Goal: Task Accomplishment & Management: Manage account settings

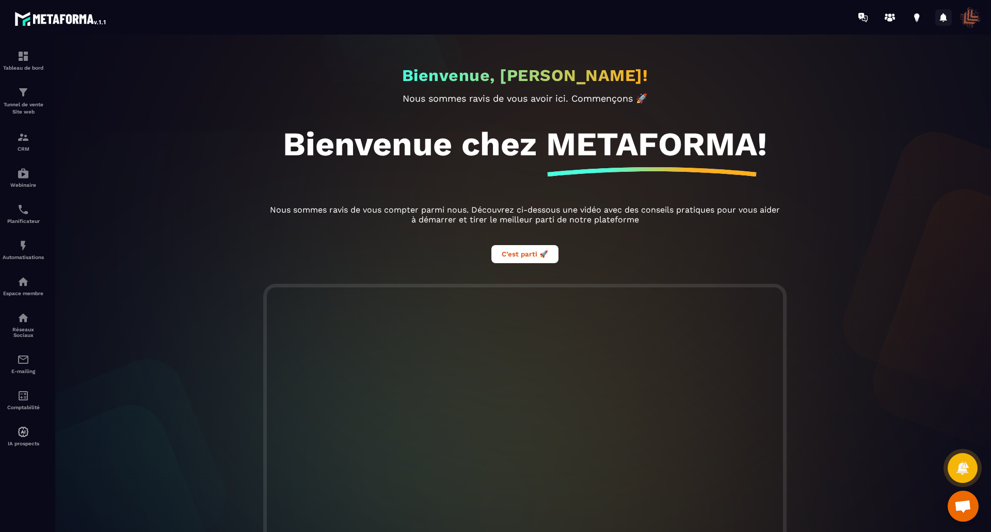
click at [945, 21] on icon at bounding box center [943, 17] width 17 height 17
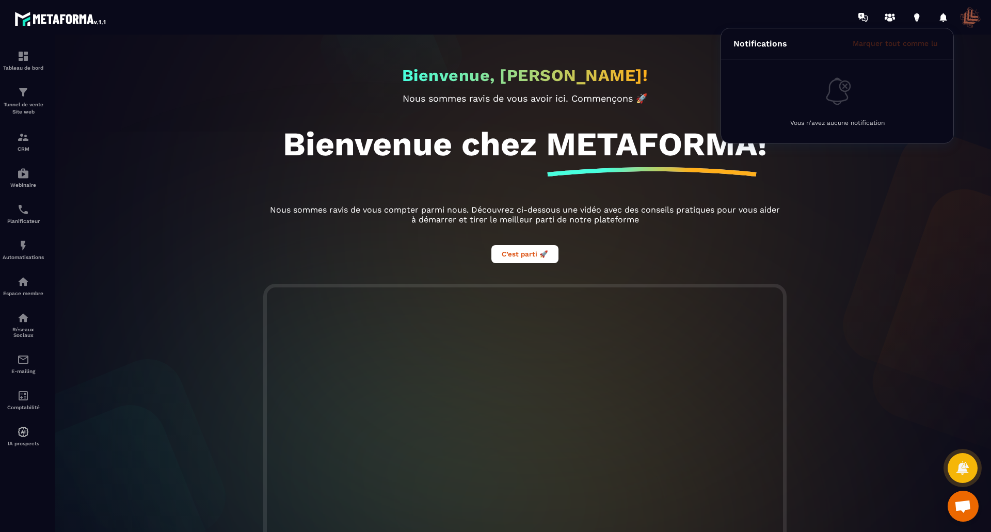
click at [970, 17] on span at bounding box center [970, 17] width 21 height 21
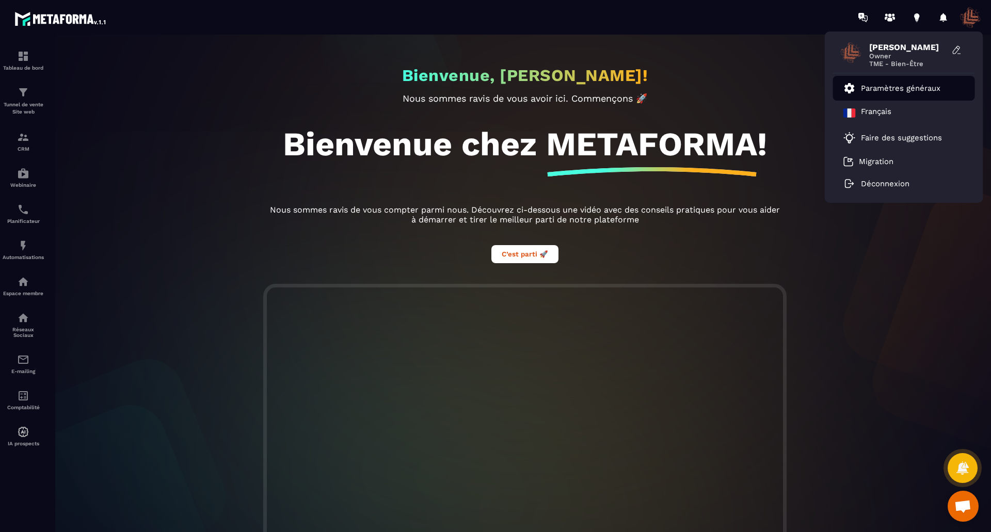
click at [910, 84] on p "Paramètres généraux" at bounding box center [900, 88] width 79 height 9
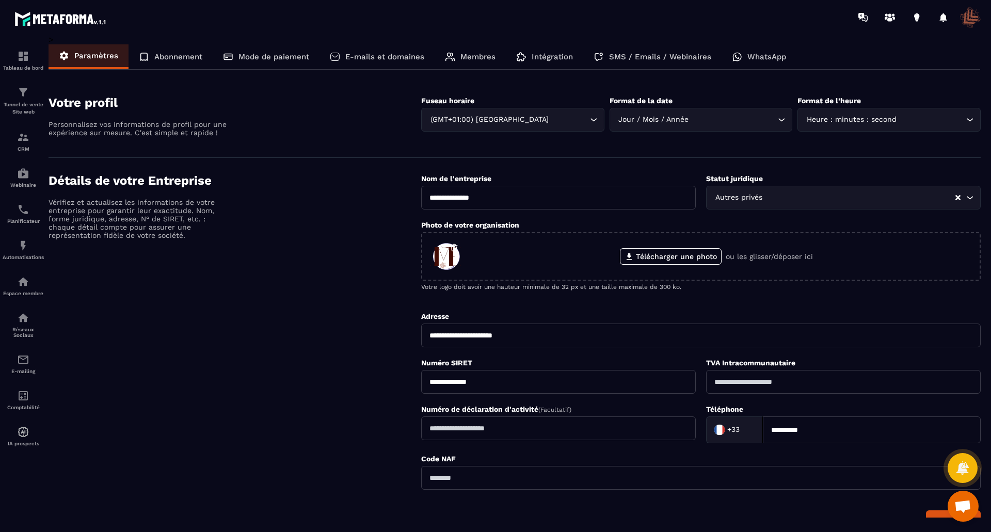
scroll to position [229, 0]
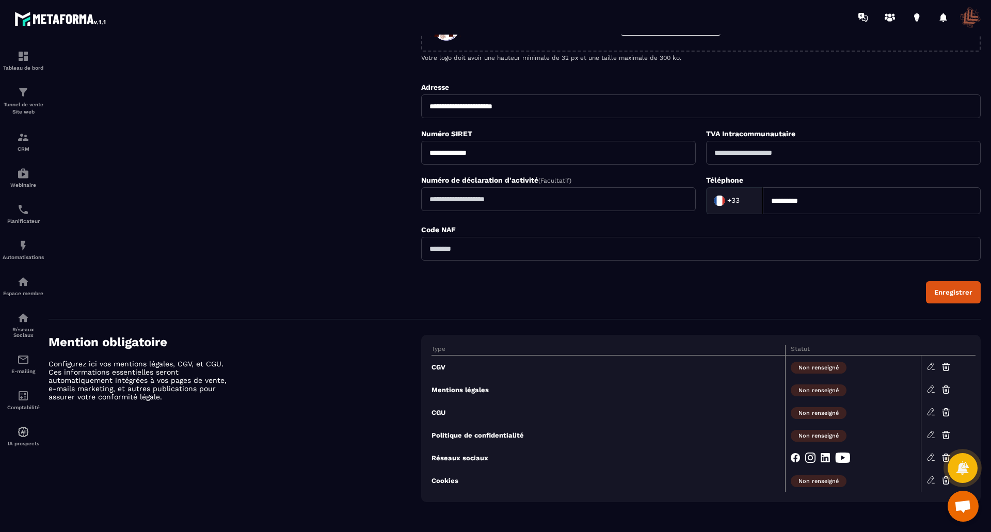
click at [833, 368] on span "Non renseigné" at bounding box center [819, 368] width 56 height 12
click at [928, 364] on icon at bounding box center [931, 366] width 9 height 9
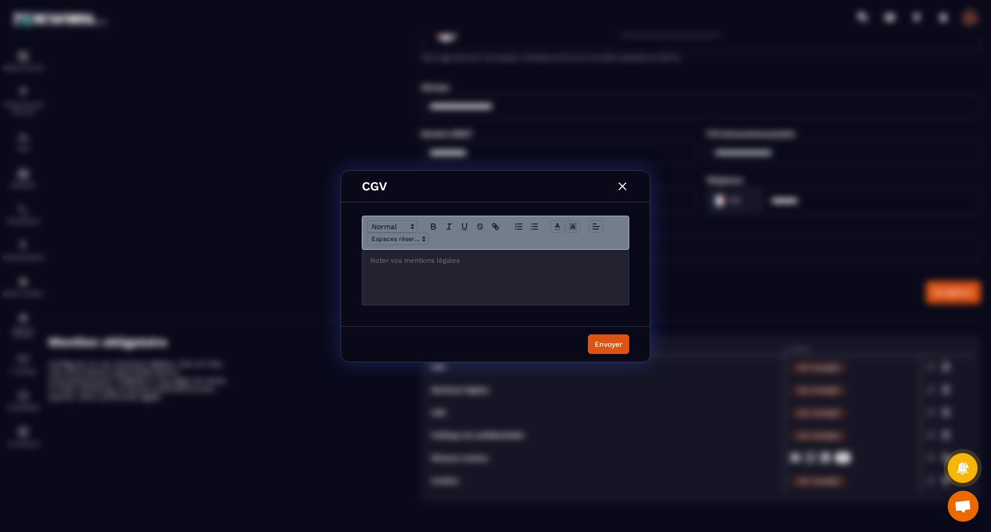
click at [625, 189] on img "Modal window" at bounding box center [622, 186] width 13 height 13
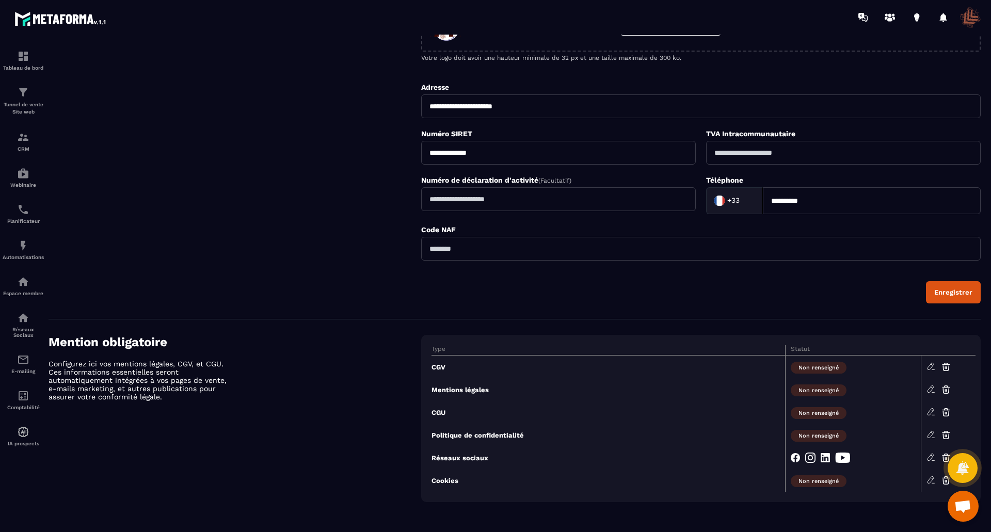
click at [819, 392] on span "Non renseigné" at bounding box center [819, 391] width 56 height 12
click at [932, 386] on icon at bounding box center [931, 389] width 6 height 7
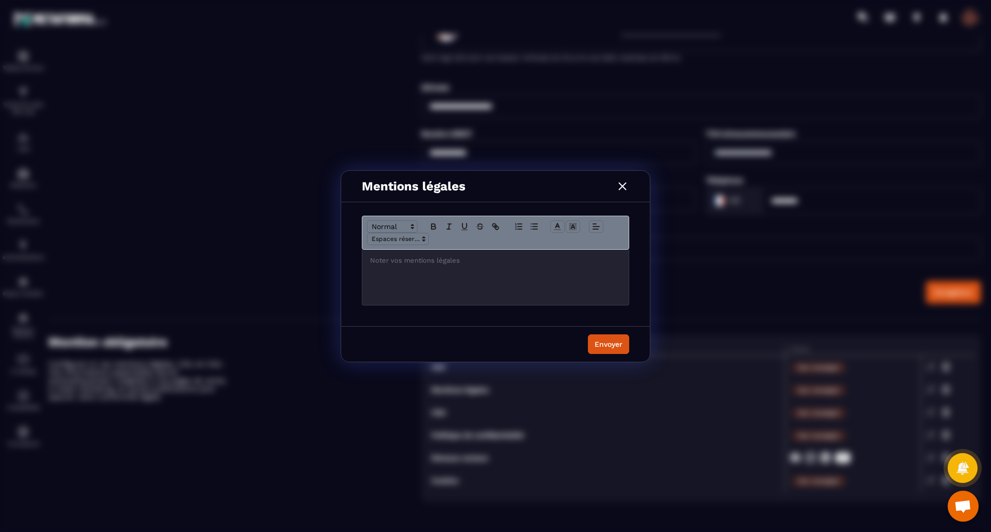
click at [408, 269] on div "Modal window" at bounding box center [495, 277] width 266 height 55
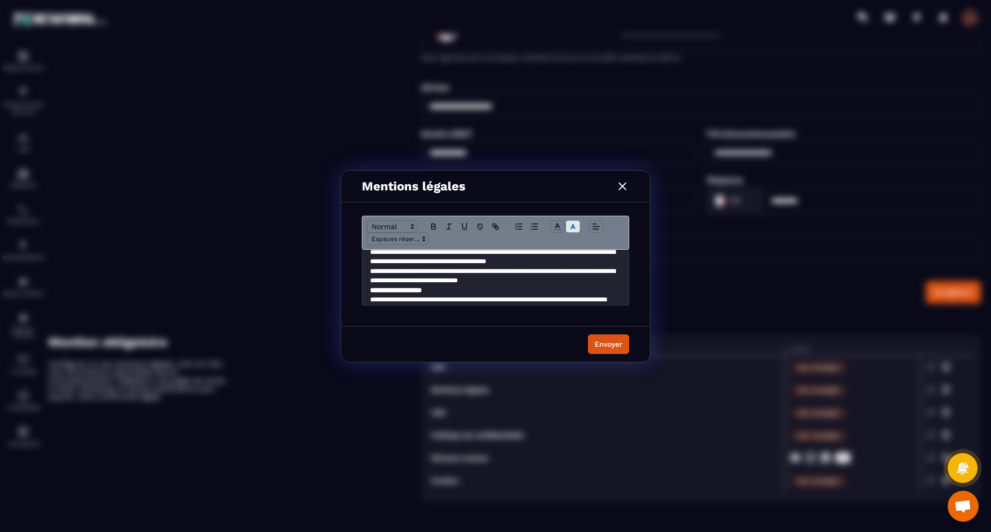
scroll to position [172, 0]
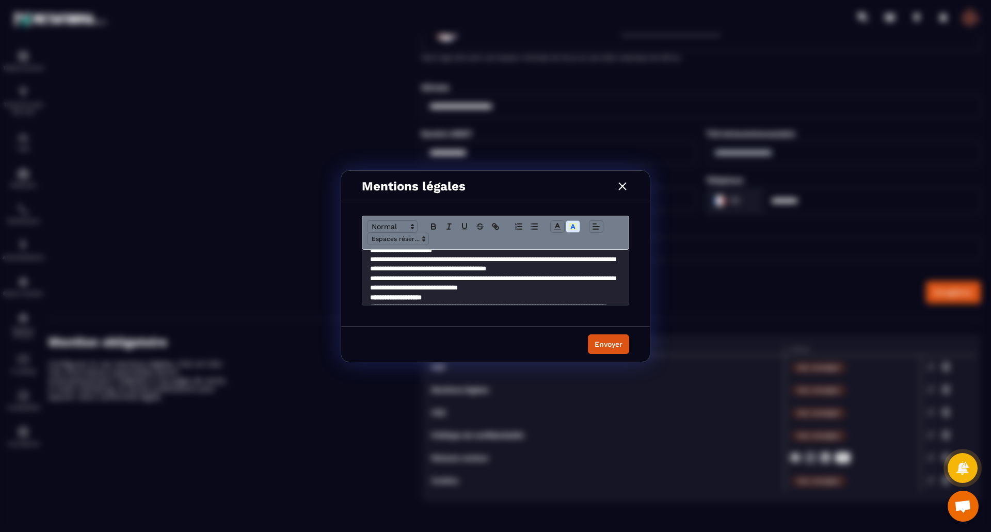
click at [457, 281] on p "**********" at bounding box center [491, 283] width 243 height 19
click at [0, 0] on lt-span "*******" at bounding box center [0, 0] width 0 height 0
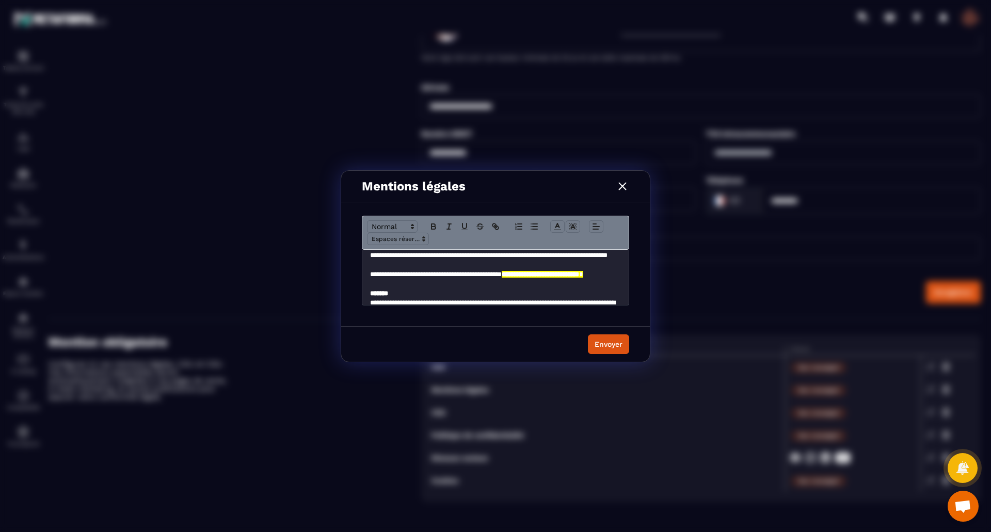
click at [524, 274] on p "**********" at bounding box center [491, 279] width 243 height 19
click at [524, 275] on p "**********" at bounding box center [491, 279] width 243 height 19
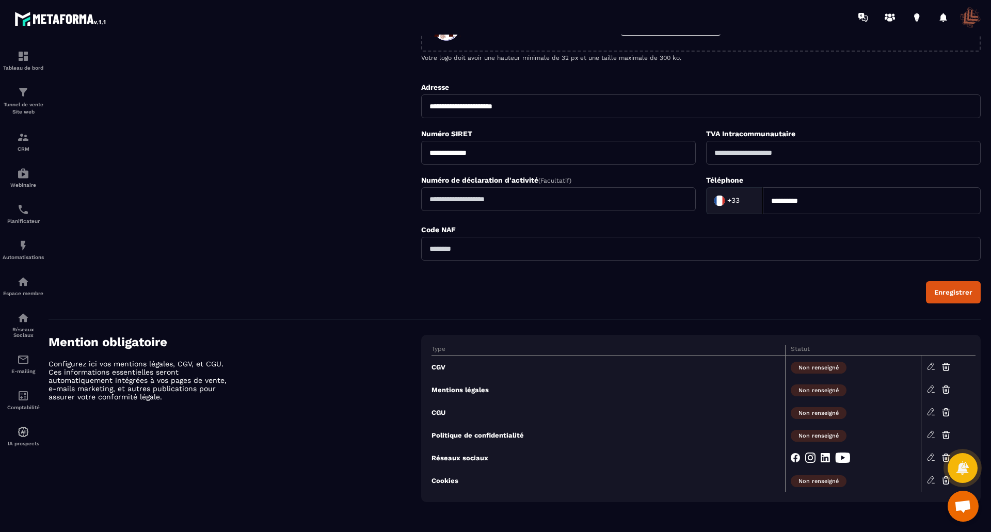
scroll to position [0, 0]
click at [930, 365] on icon at bounding box center [931, 366] width 6 height 7
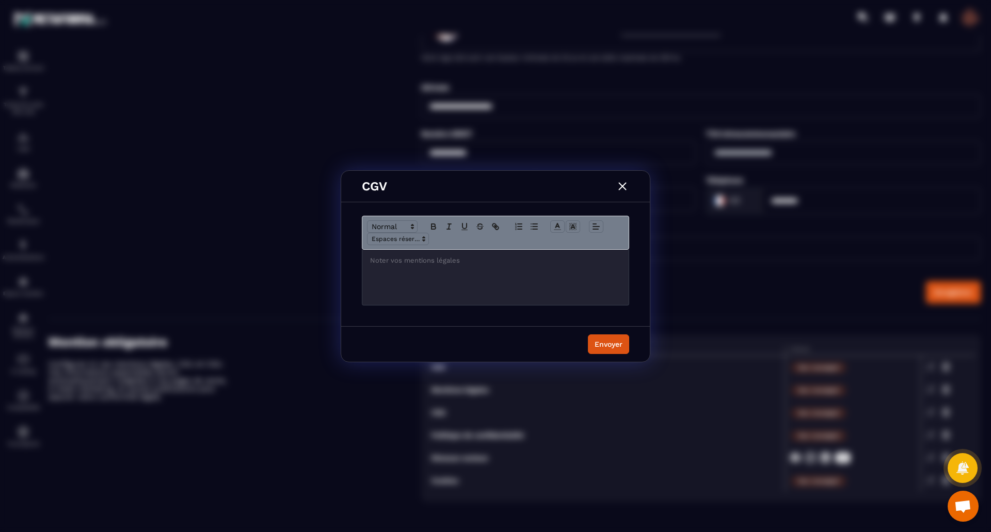
click at [386, 274] on div "Modal window" at bounding box center [495, 277] width 266 height 55
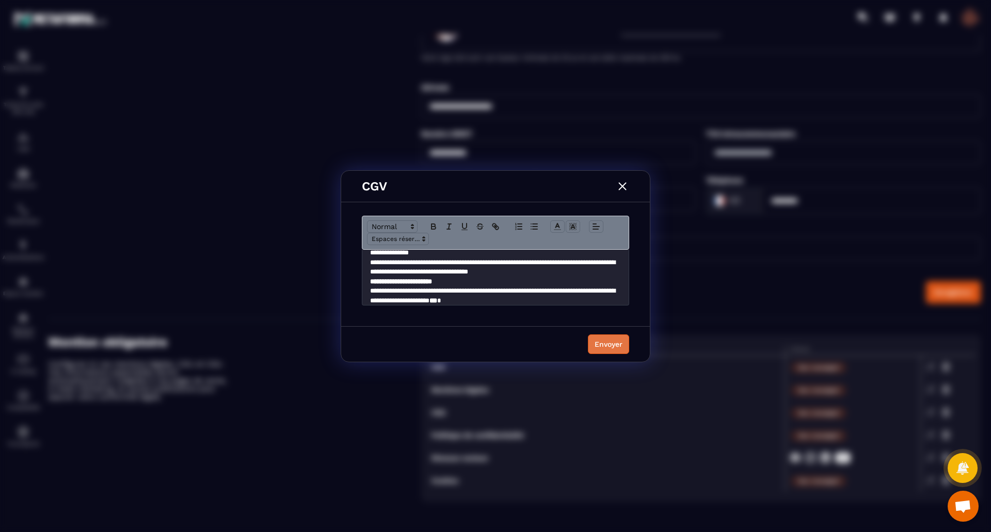
click at [603, 342] on div "Envoyer" at bounding box center [609, 344] width 28 height 10
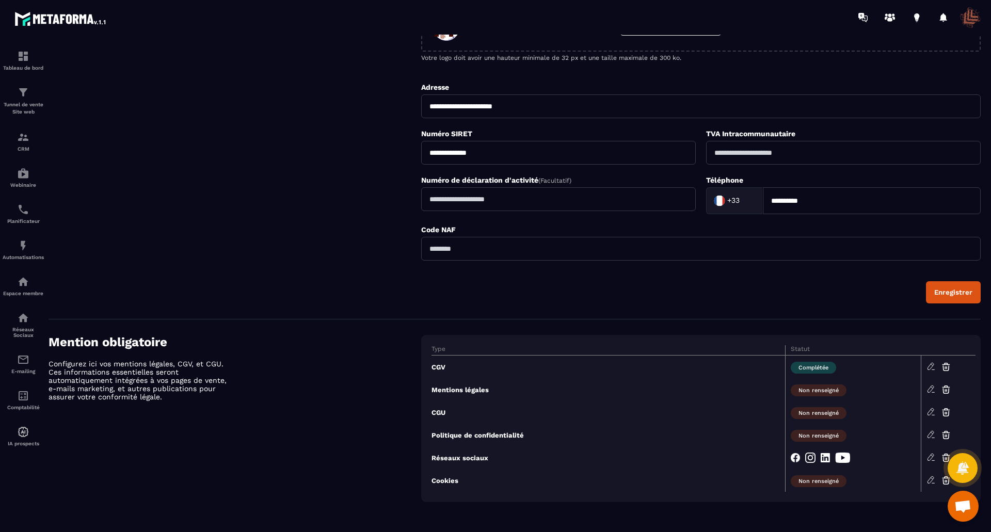
click at [934, 366] on icon at bounding box center [931, 366] width 9 height 9
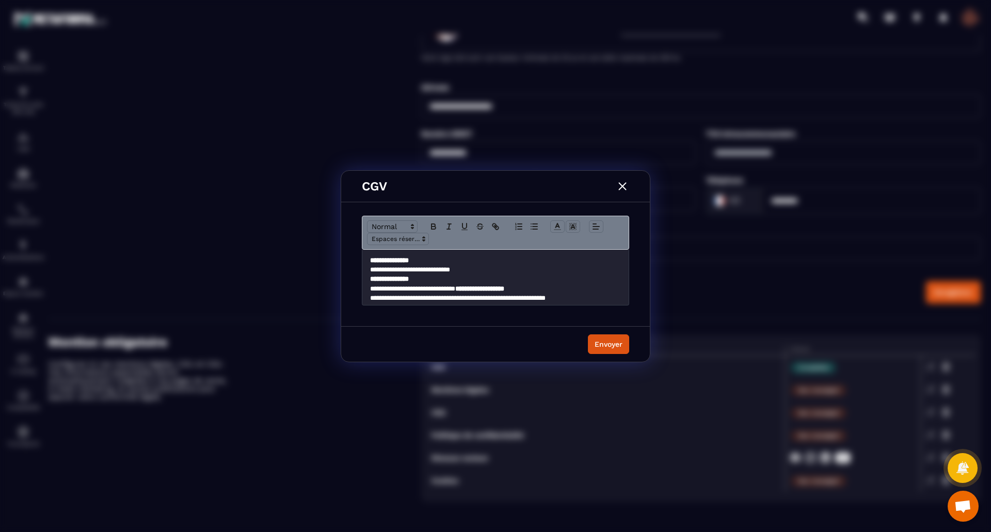
click at [430, 285] on p "**********" at bounding box center [491, 288] width 243 height 9
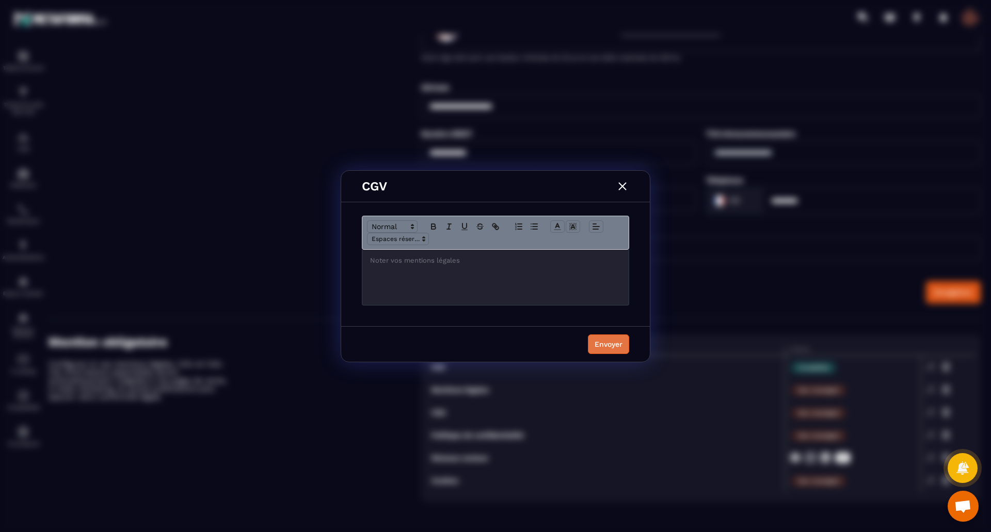
click at [606, 343] on div "Envoyer" at bounding box center [609, 344] width 28 height 10
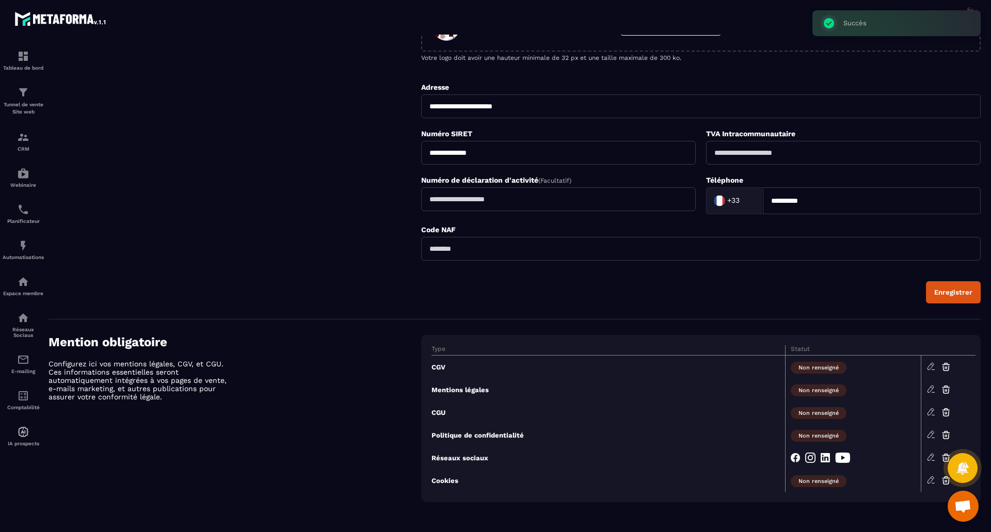
click at [934, 389] on icon at bounding box center [931, 389] width 9 height 9
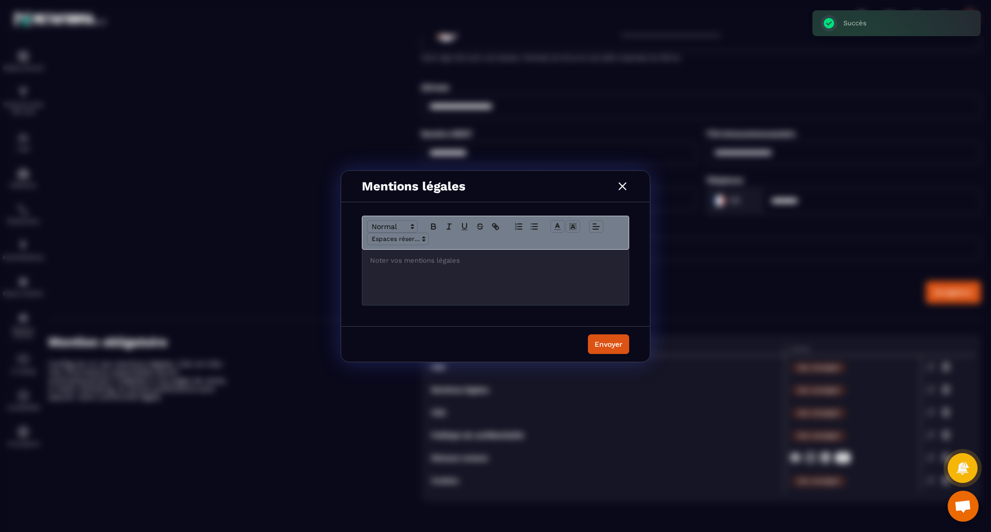
click at [490, 288] on div "Modal window" at bounding box center [495, 277] width 266 height 55
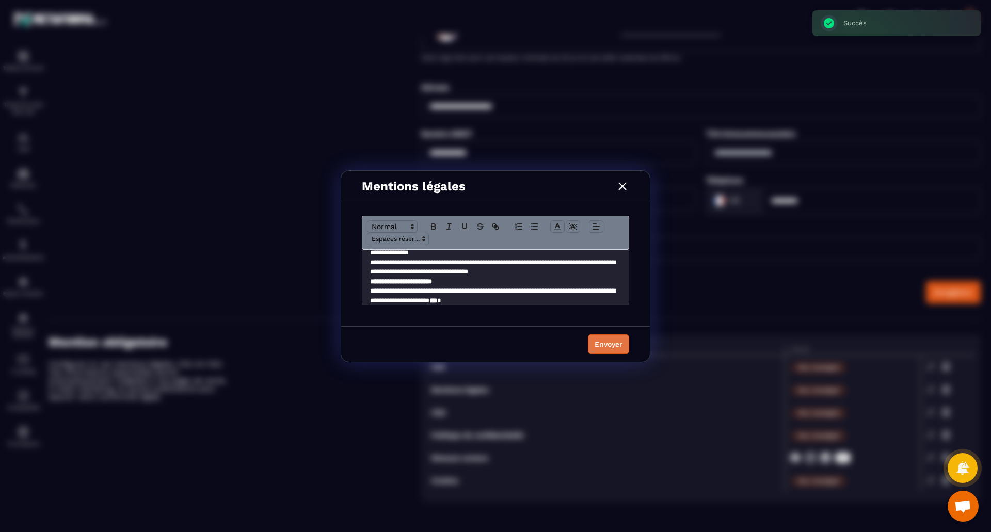
click at [600, 340] on div "Envoyer" at bounding box center [609, 344] width 28 height 10
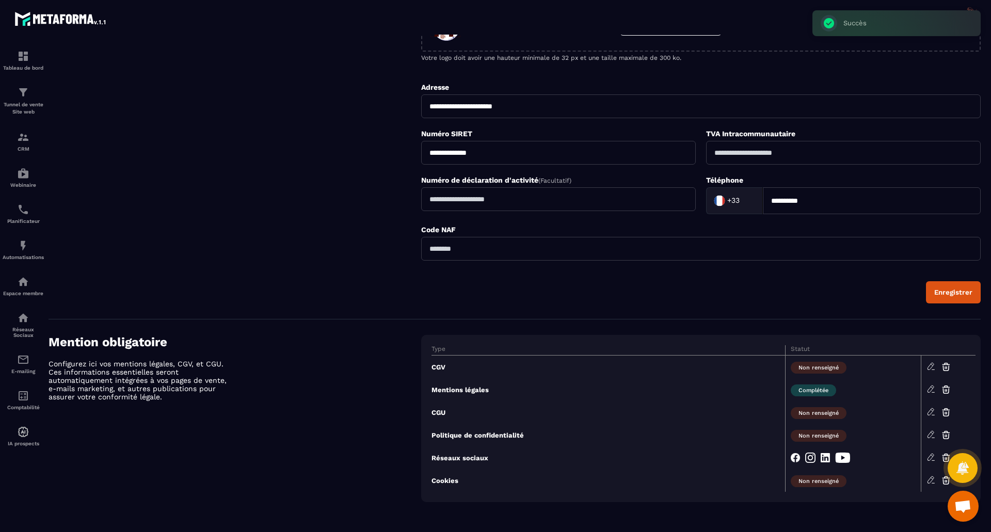
click at [928, 366] on icon at bounding box center [931, 366] width 9 height 9
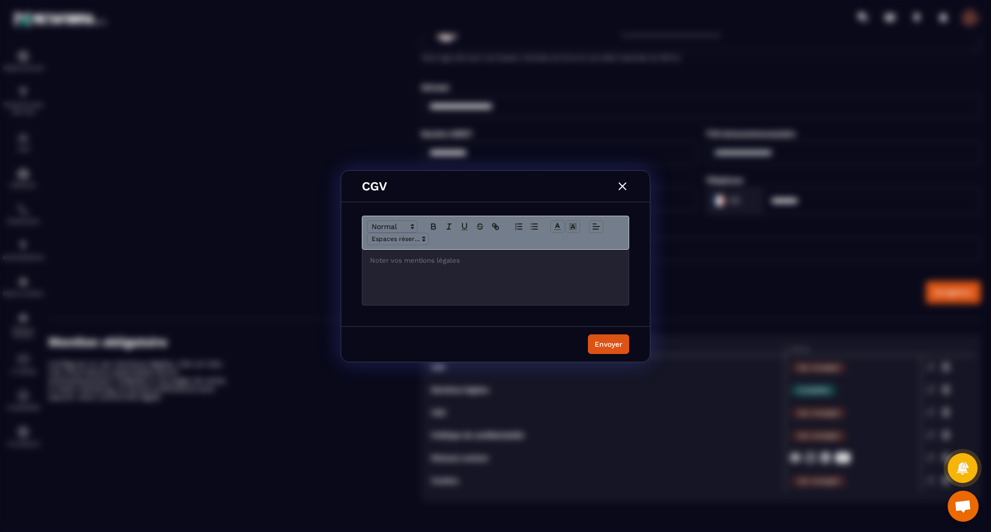
click at [445, 265] on div "Modal window" at bounding box center [495, 277] width 266 height 55
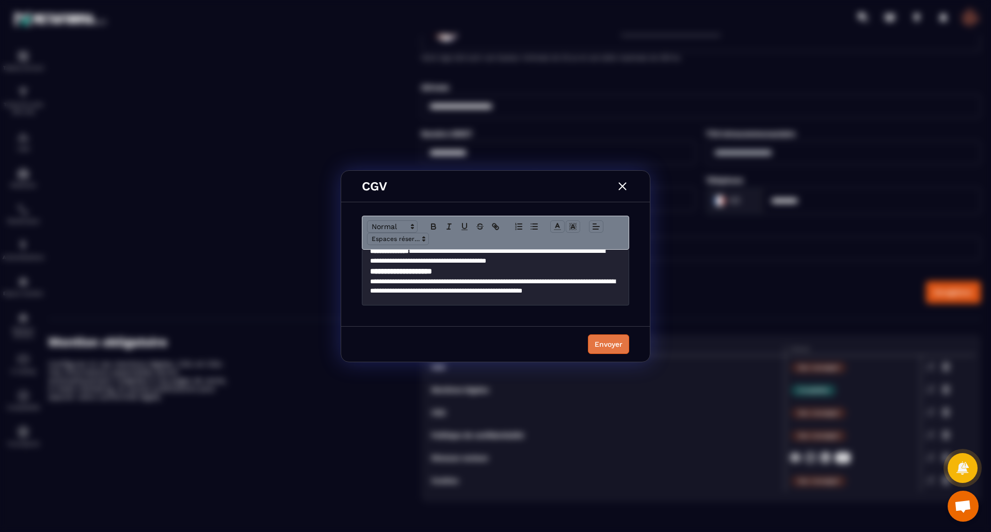
click at [621, 345] on div "Envoyer" at bounding box center [609, 344] width 28 height 10
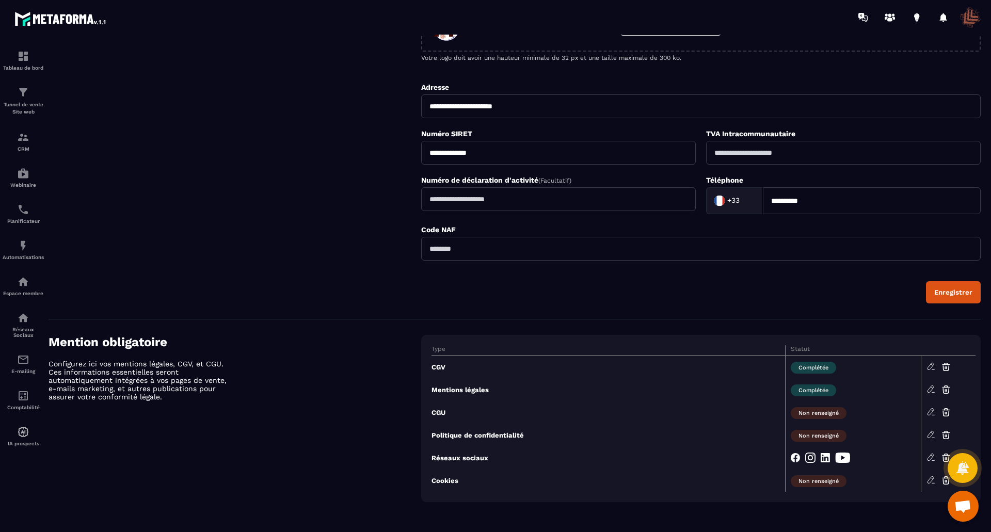
click at [931, 411] on icon at bounding box center [931, 411] width 9 height 9
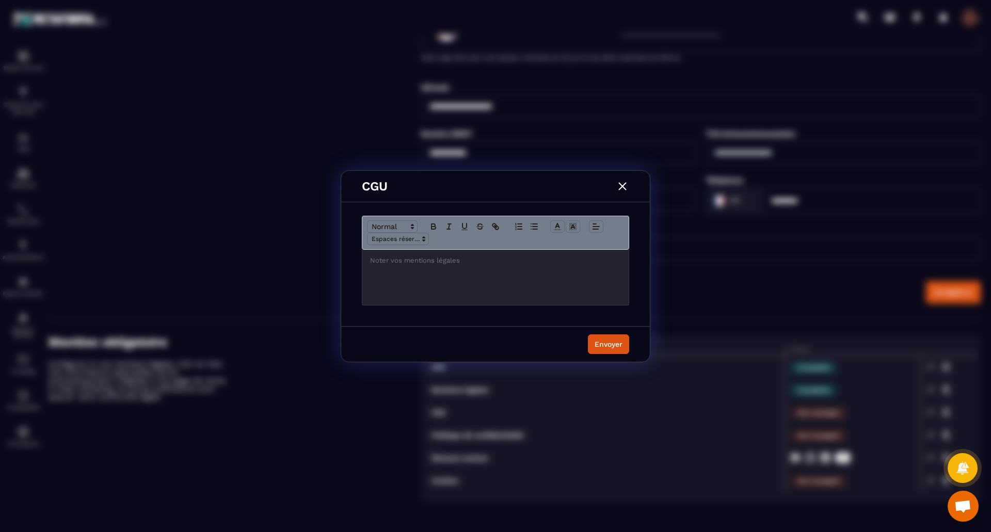
click at [451, 283] on div "Modal window" at bounding box center [495, 277] width 266 height 55
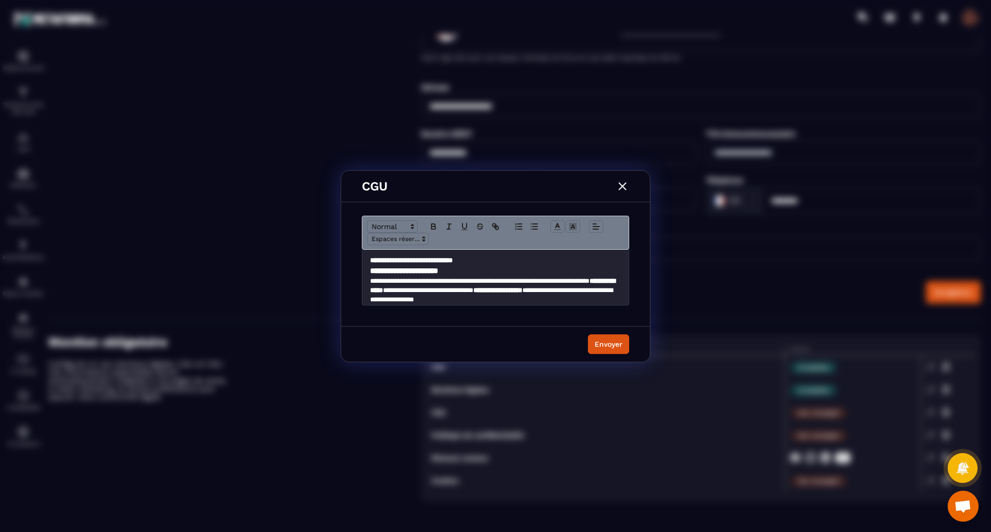
scroll to position [709, 0]
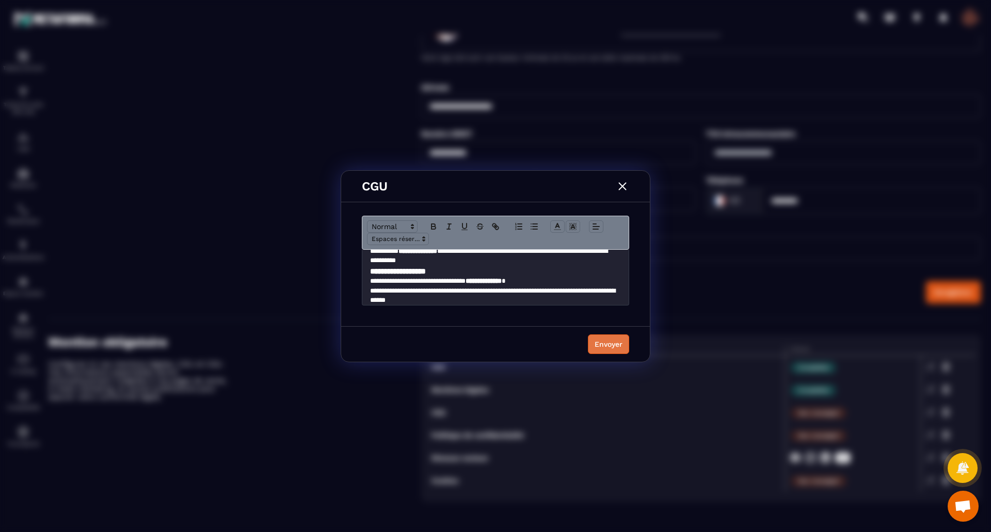
click at [608, 343] on div "Envoyer" at bounding box center [609, 344] width 28 height 10
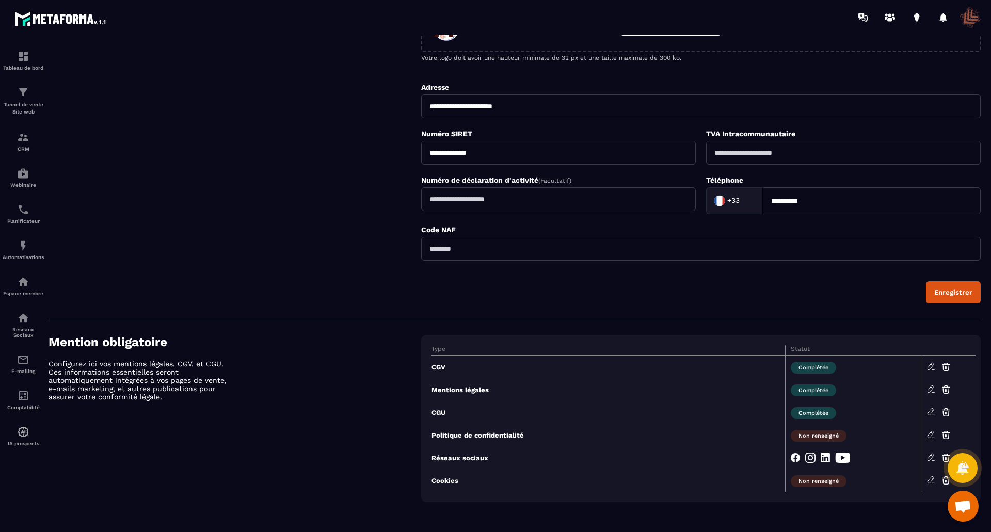
click at [931, 433] on icon at bounding box center [931, 434] width 6 height 7
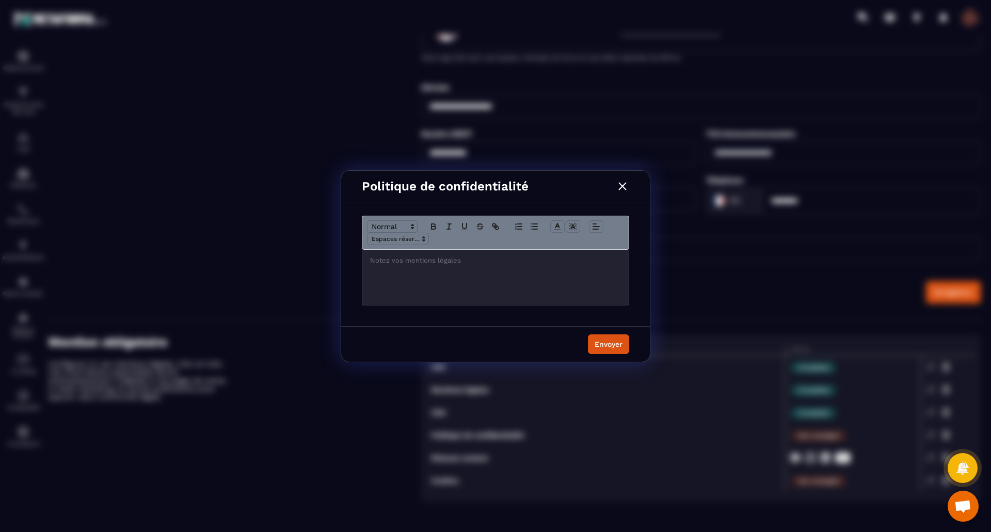
click at [405, 285] on div "Modal window" at bounding box center [495, 277] width 266 height 55
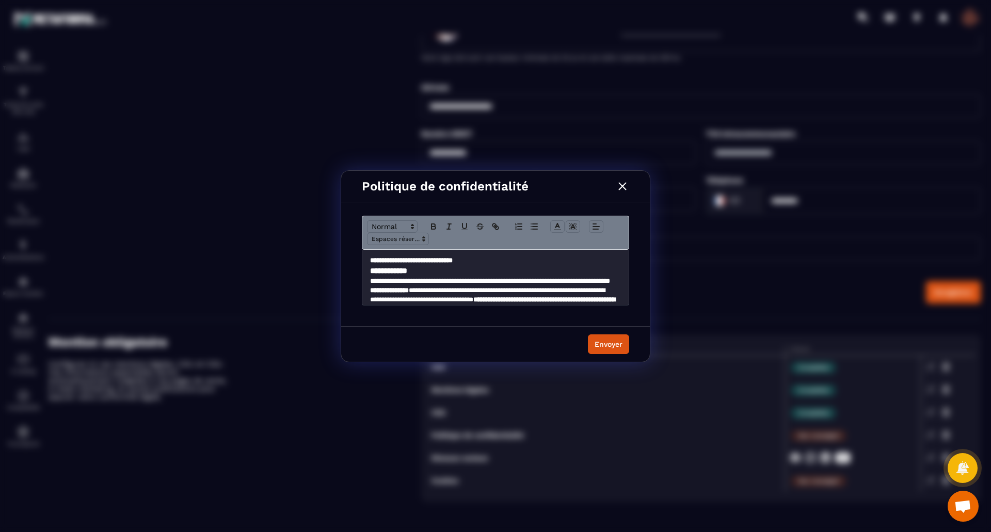
scroll to position [701, 0]
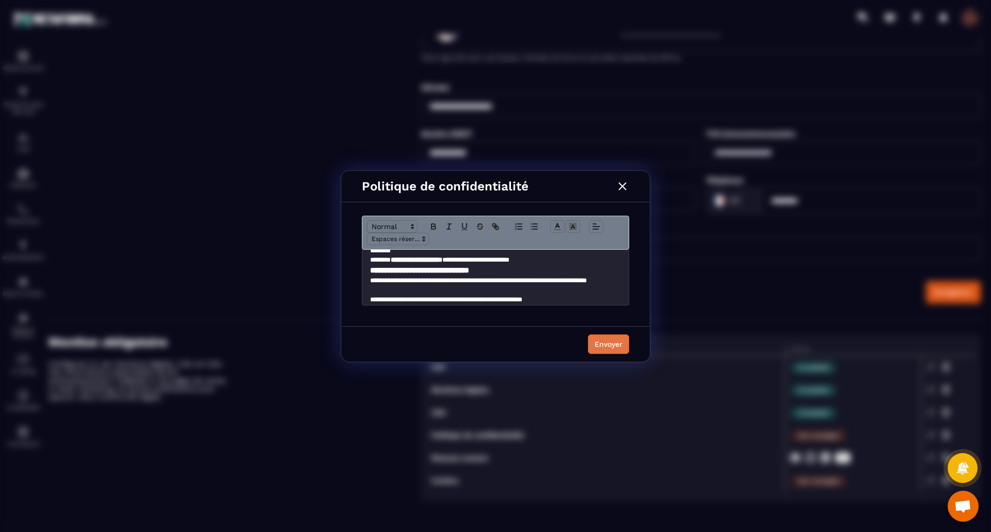
click at [612, 345] on div "Envoyer" at bounding box center [609, 344] width 28 height 10
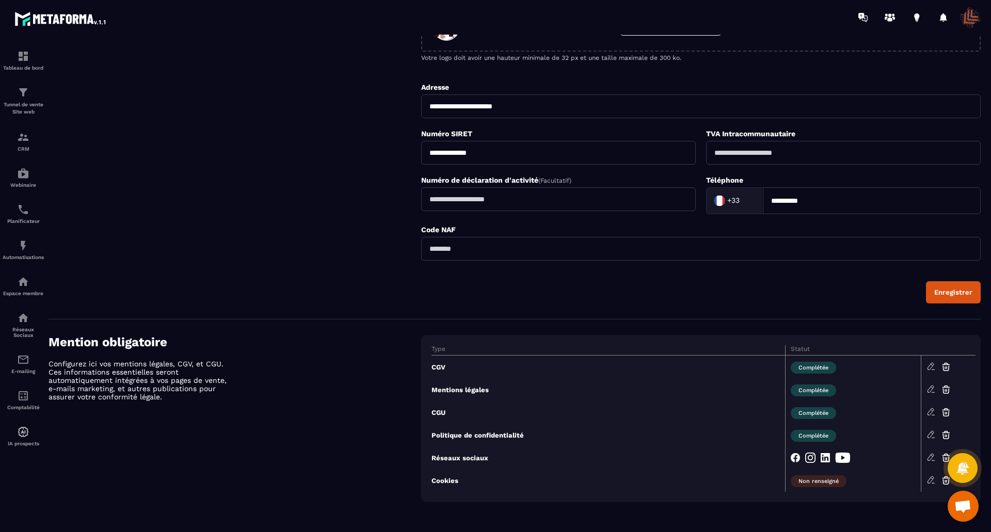
click at [930, 480] on icon at bounding box center [931, 479] width 9 height 9
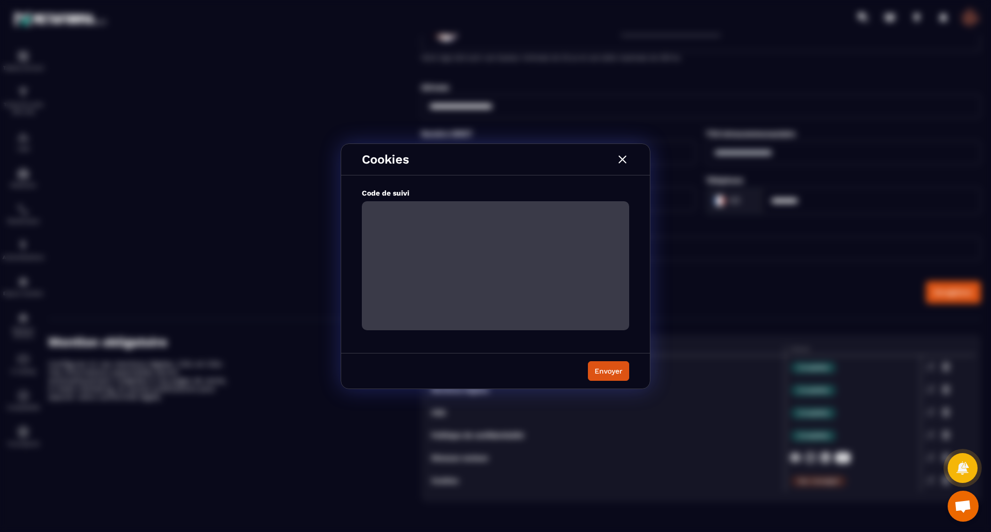
click at [485, 271] on textarea "Modal window" at bounding box center [495, 265] width 267 height 129
click at [627, 161] on img "Modal window" at bounding box center [622, 159] width 13 height 13
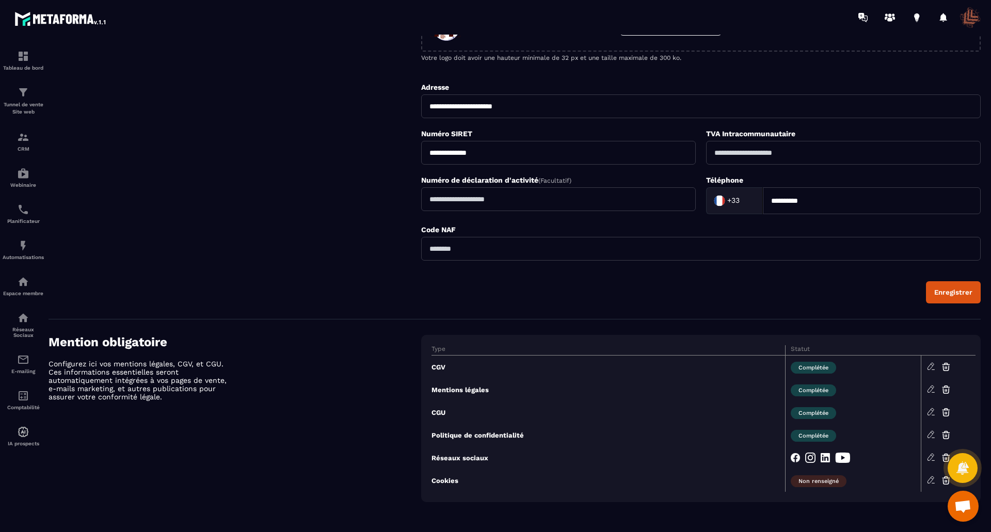
click at [949, 297] on button "Enregistrer" at bounding box center [953, 292] width 55 height 22
